Goal: Task Accomplishment & Management: Manage account settings

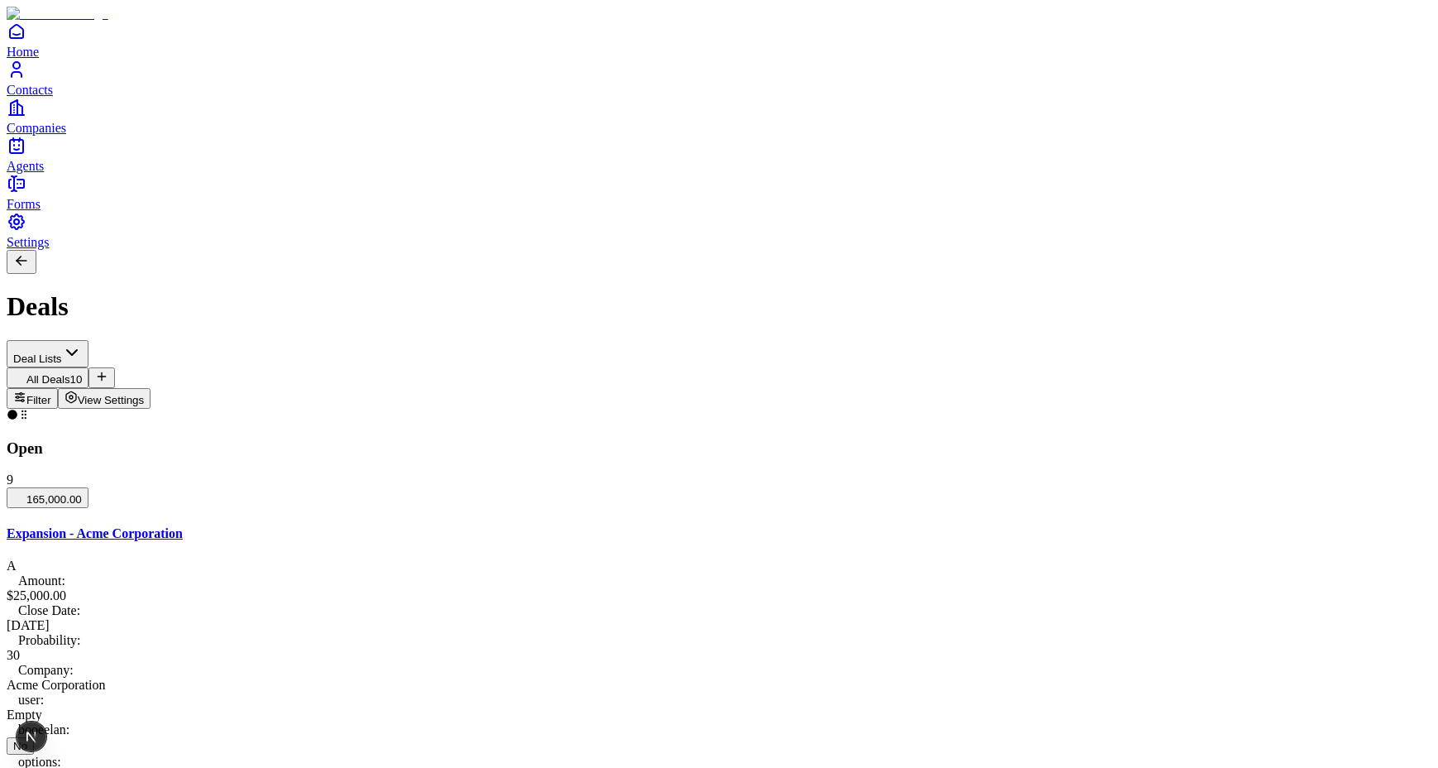
click at [145, 394] on span "View Settings" at bounding box center [111, 400] width 67 height 12
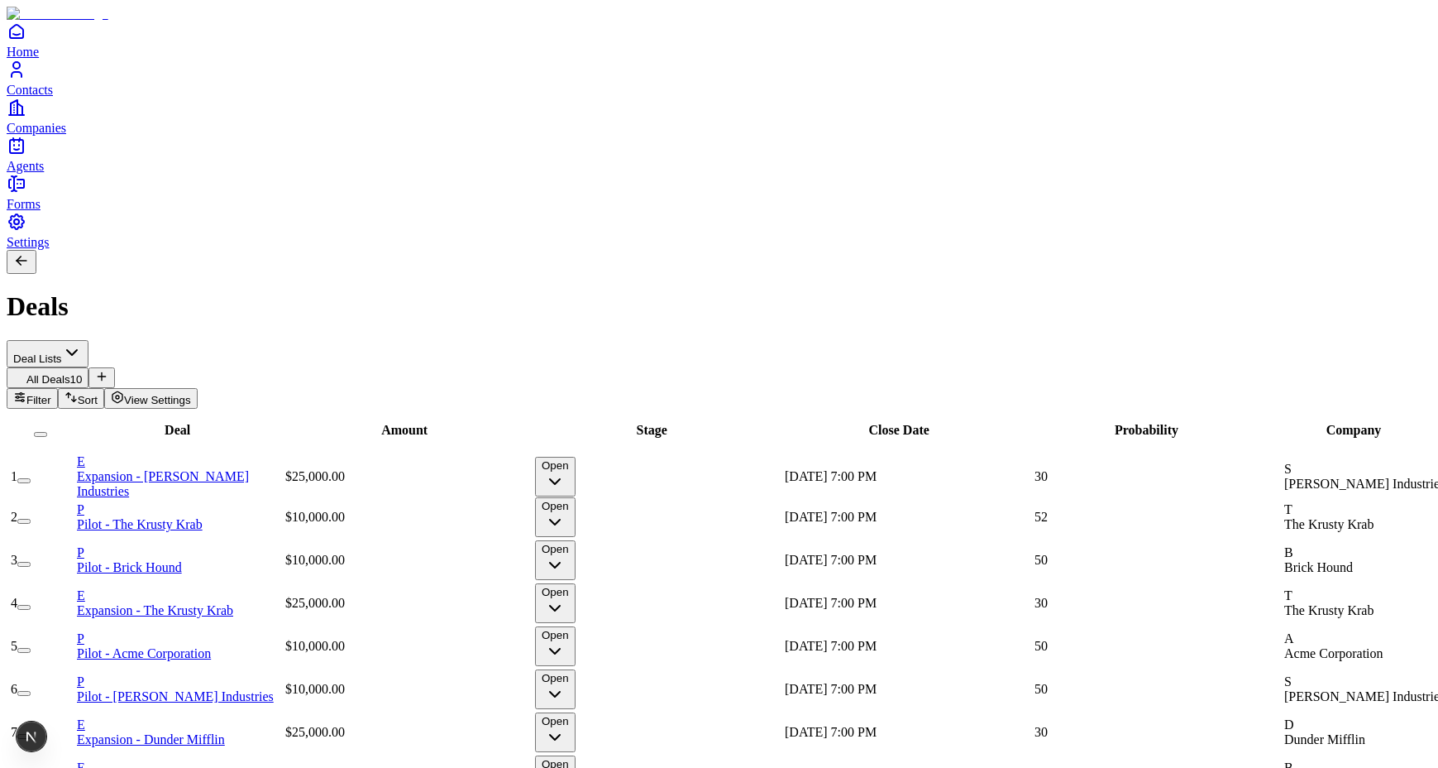
scroll to position [0, 740]
click at [191, 394] on span "View Settings" at bounding box center [157, 400] width 67 height 12
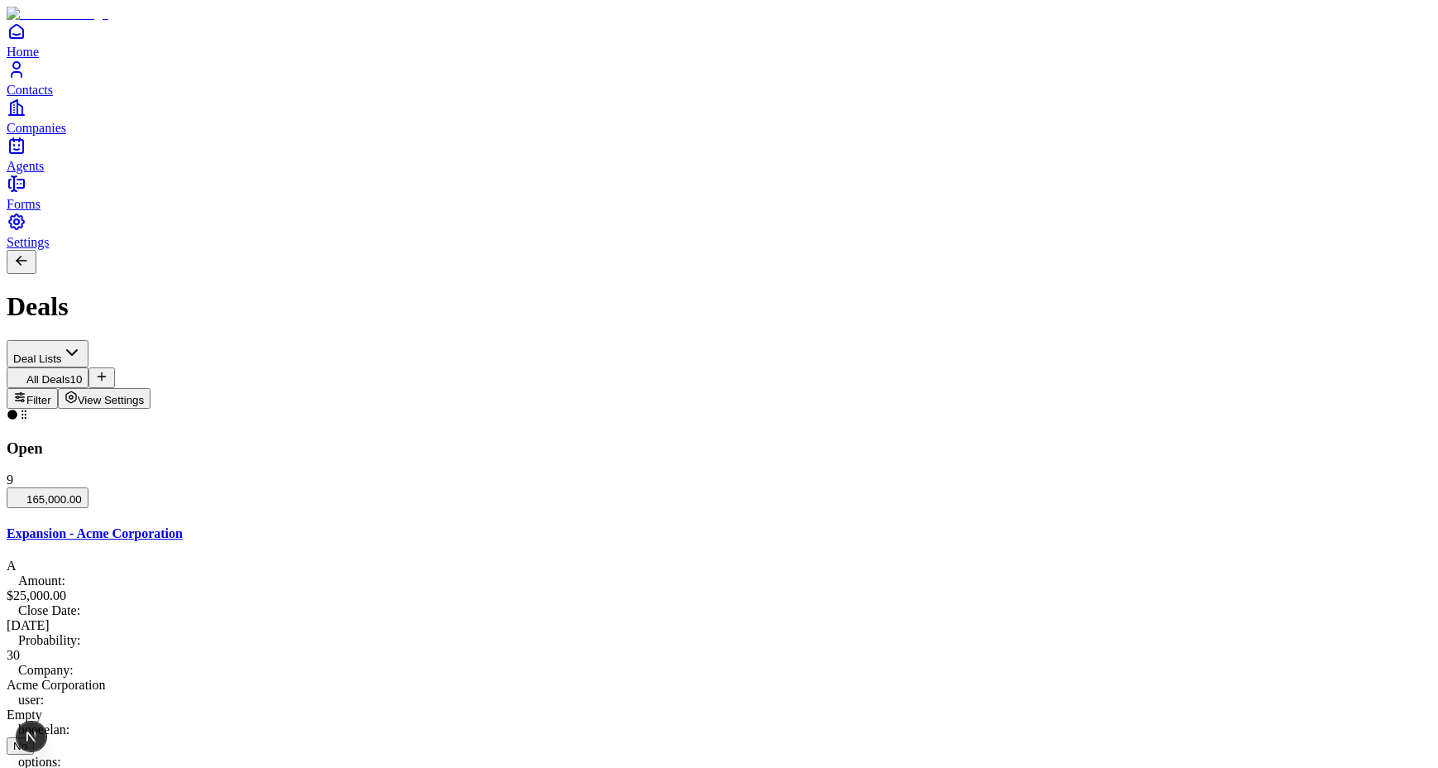
click at [145, 394] on span "View Settings" at bounding box center [111, 400] width 67 height 12
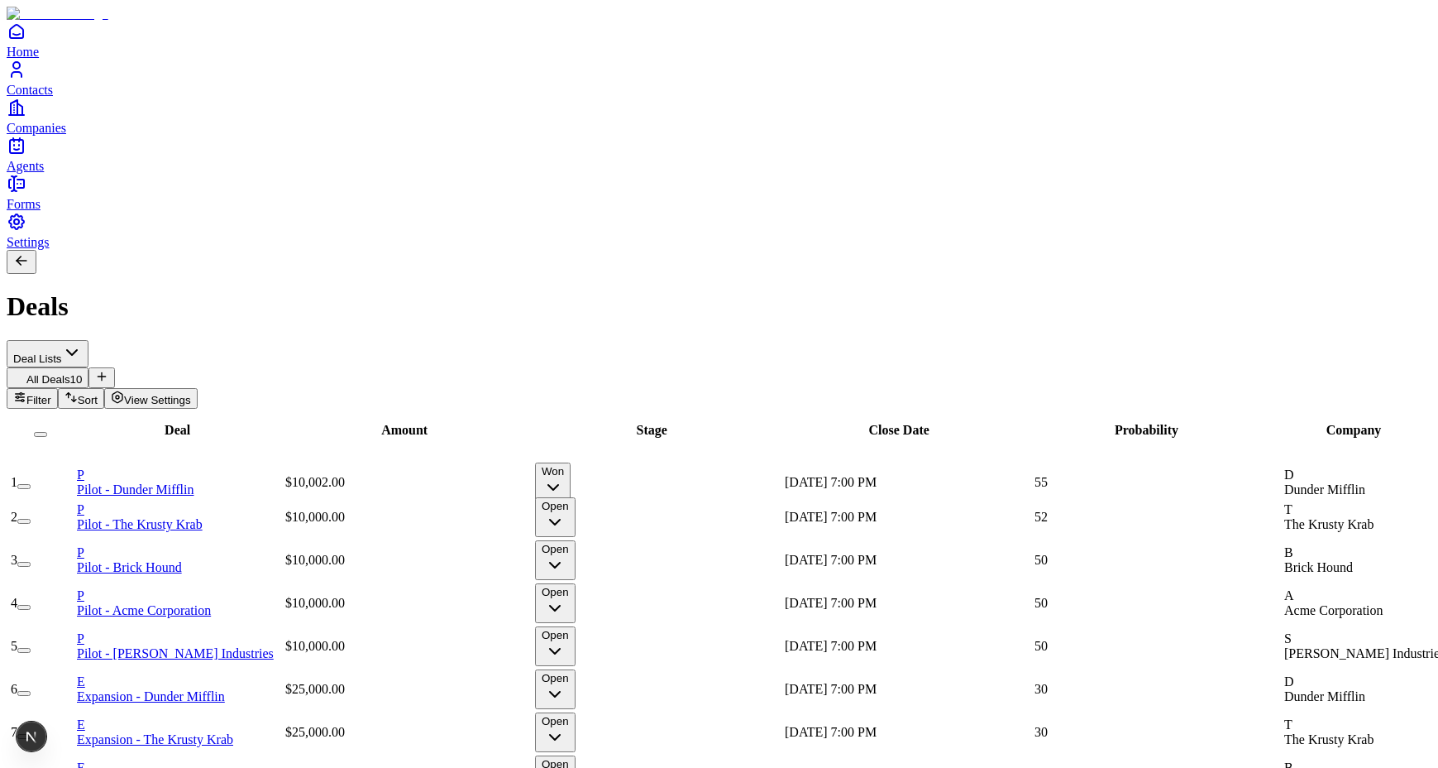
click at [198, 388] on button "View Settings" at bounding box center [150, 398] width 93 height 21
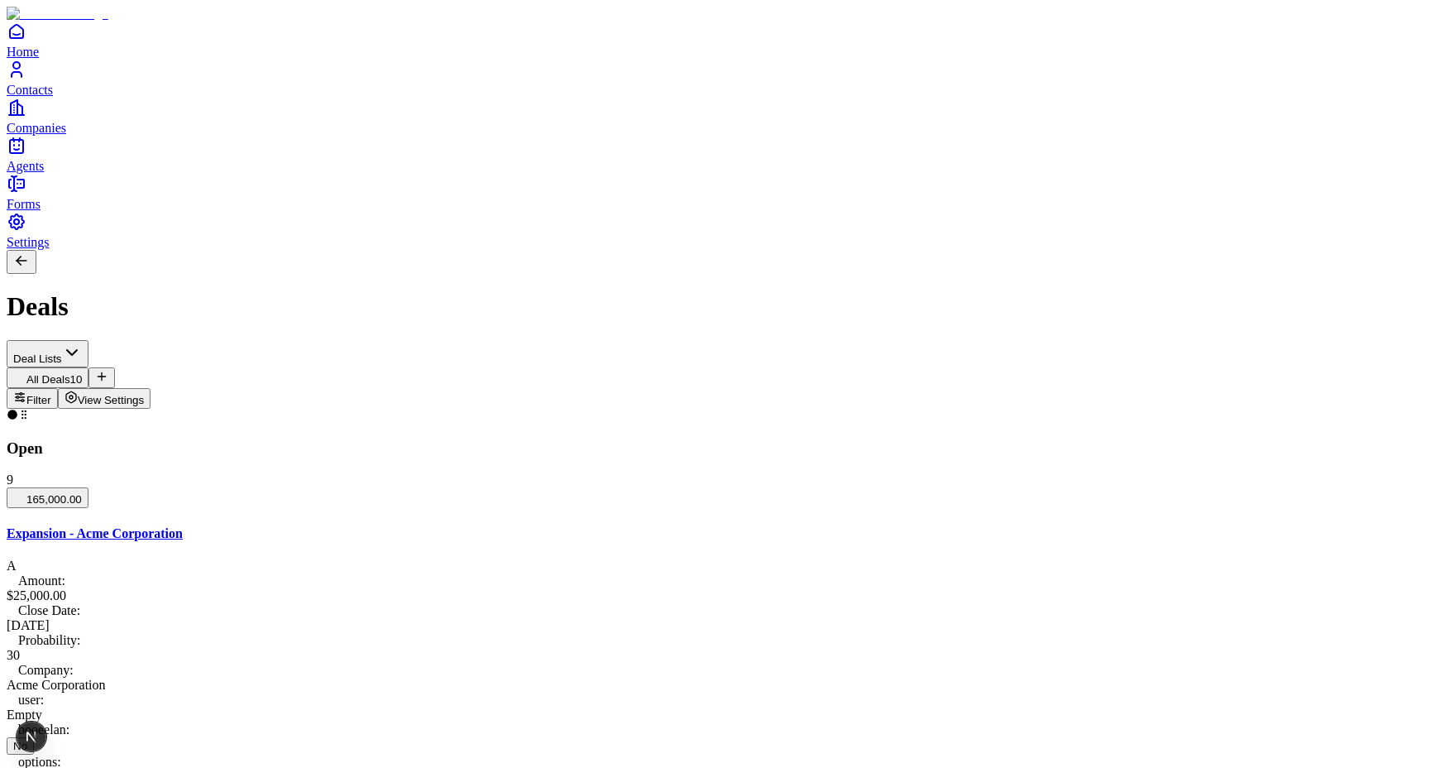
drag, startPoint x: 751, startPoint y: 381, endPoint x: 556, endPoint y: 373, distance: 195.4
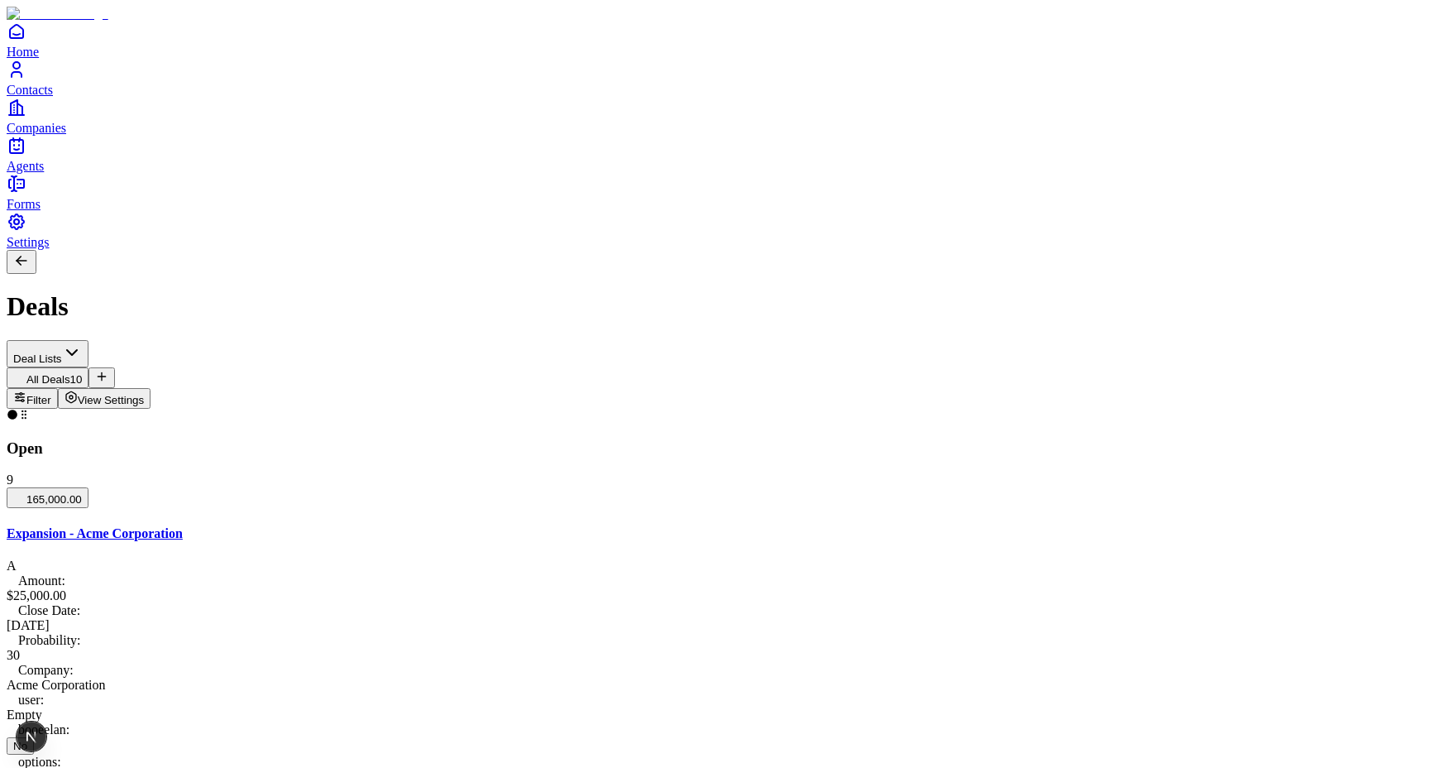
click at [520, 562] on button "Done" at bounding box center [501, 552] width 40 height 17
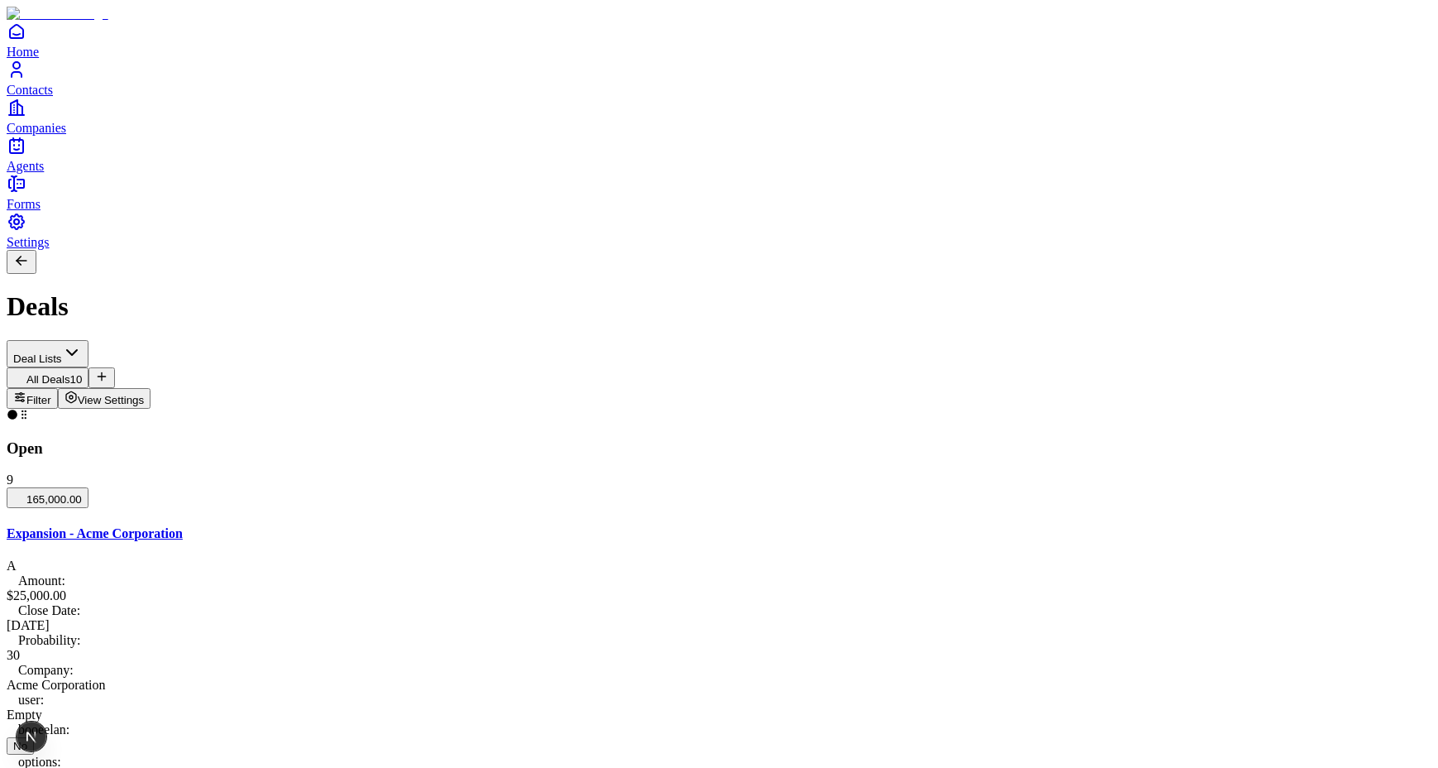
drag, startPoint x: 545, startPoint y: 476, endPoint x: 531, endPoint y: 480, distance: 14.4
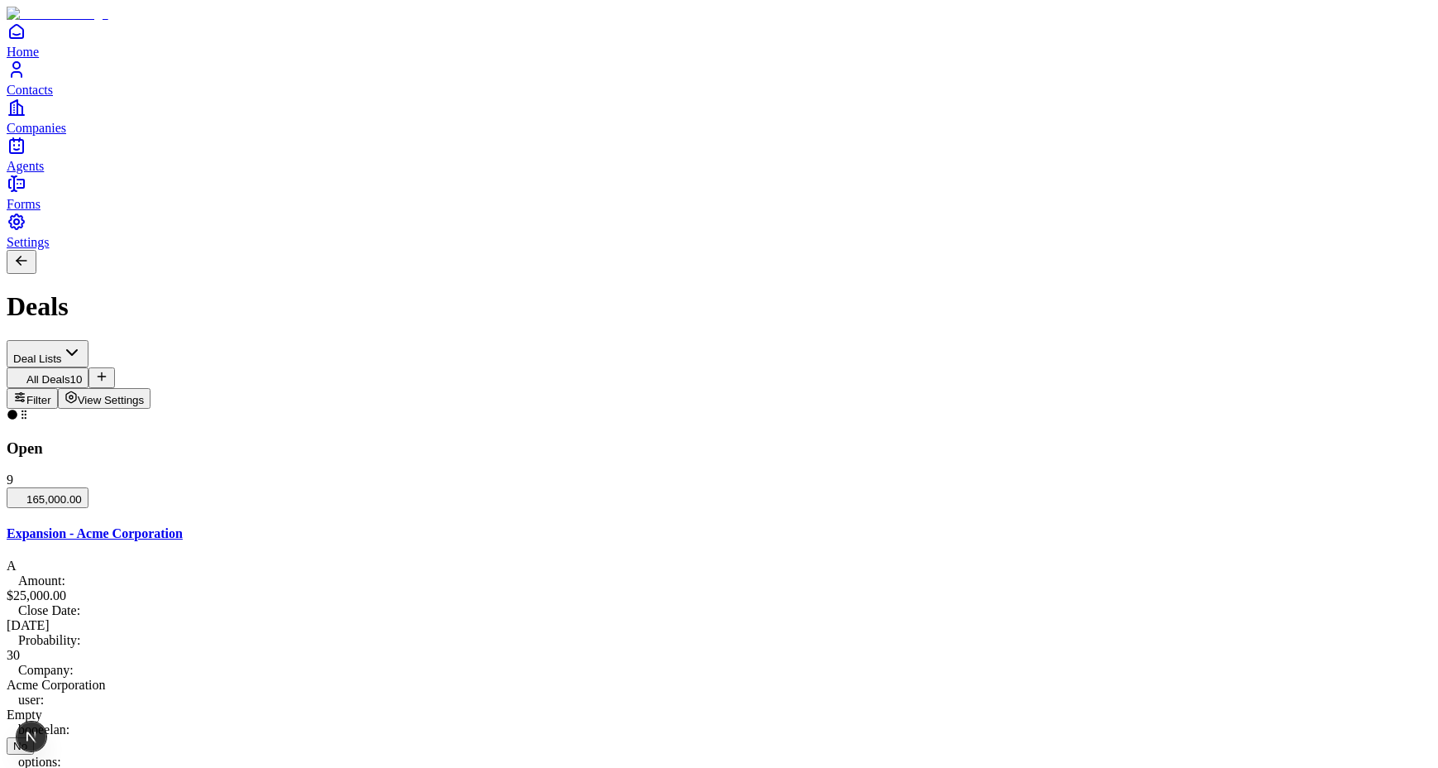
click at [520, 532] on button "Done" at bounding box center [501, 529] width 40 height 17
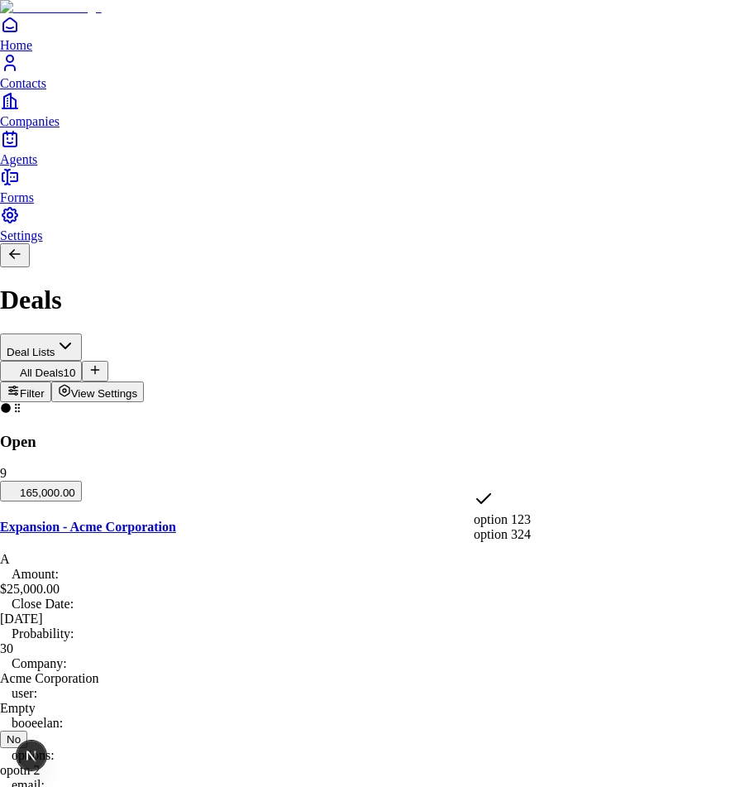
click at [509, 492] on div "option 123 option 324" at bounding box center [502, 515] width 57 height 53
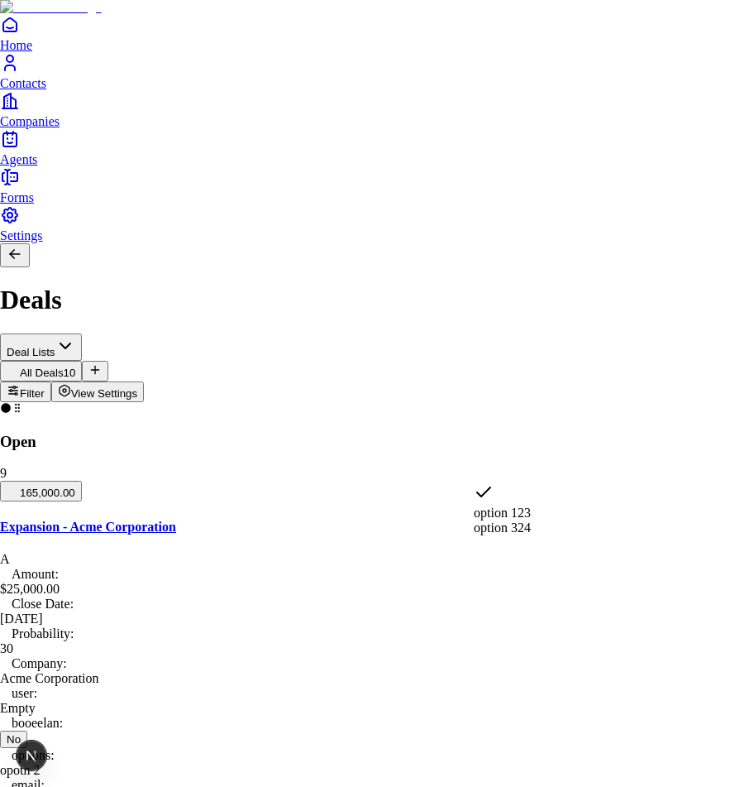
click at [515, 486] on div "option 123 option 324" at bounding box center [502, 508] width 57 height 53
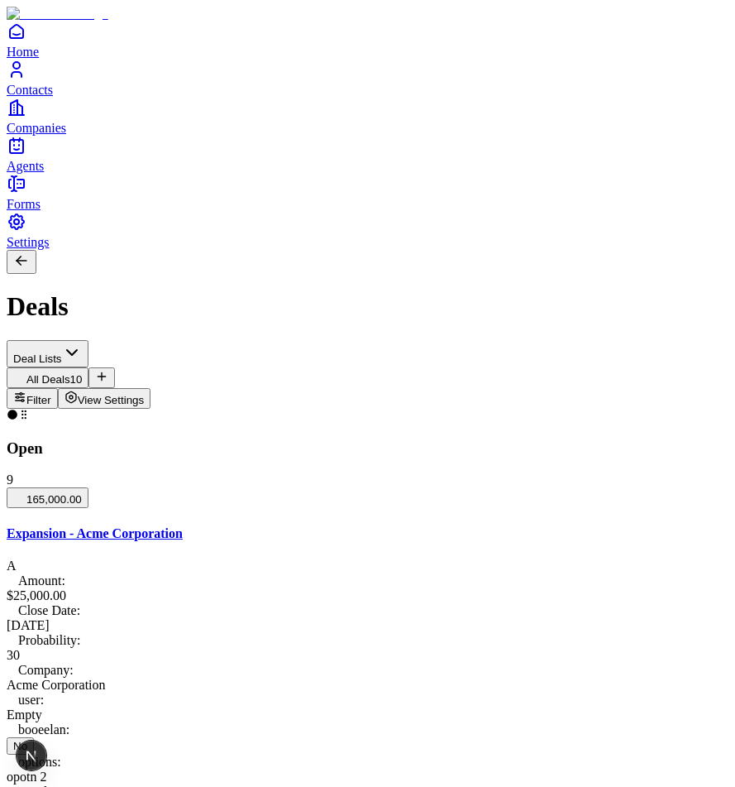
click at [520, 538] on button "Done" at bounding box center [501, 529] width 40 height 17
